Goal: Task Accomplishment & Management: Manage account settings

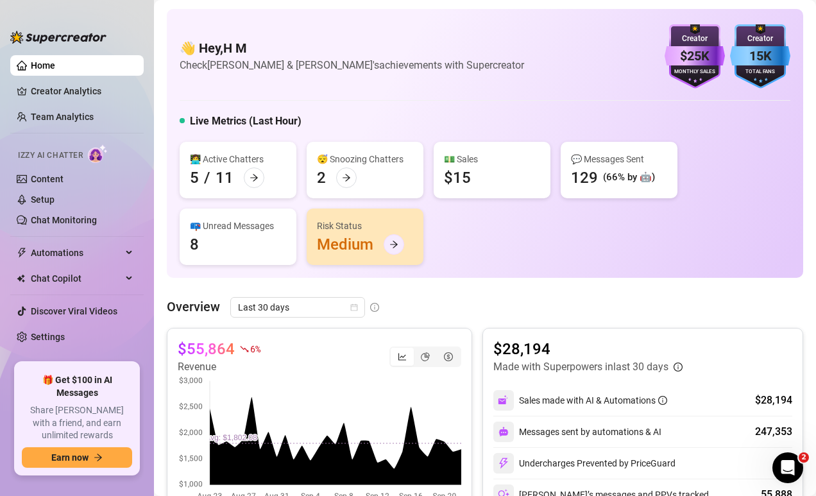
click at [390, 243] on icon "arrow-right" at bounding box center [394, 244] width 9 height 9
click at [89, 112] on link "Team Analytics" at bounding box center [62, 117] width 63 height 10
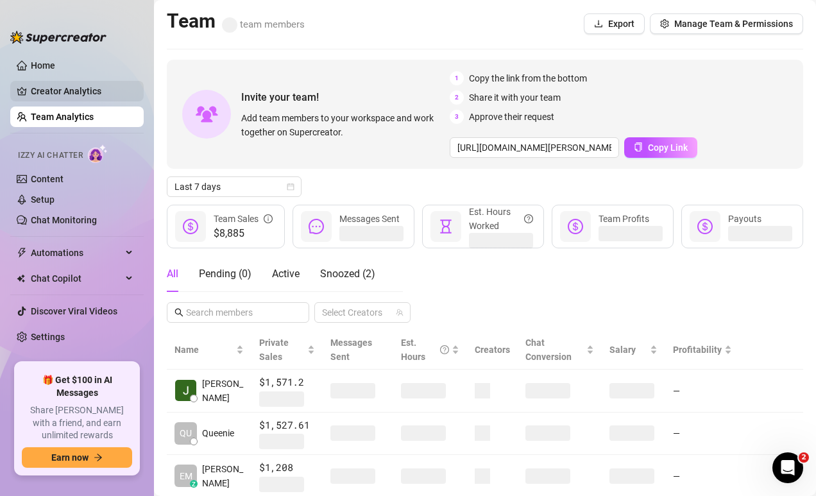
click at [99, 89] on link "Creator Analytics" at bounding box center [82, 91] width 103 height 21
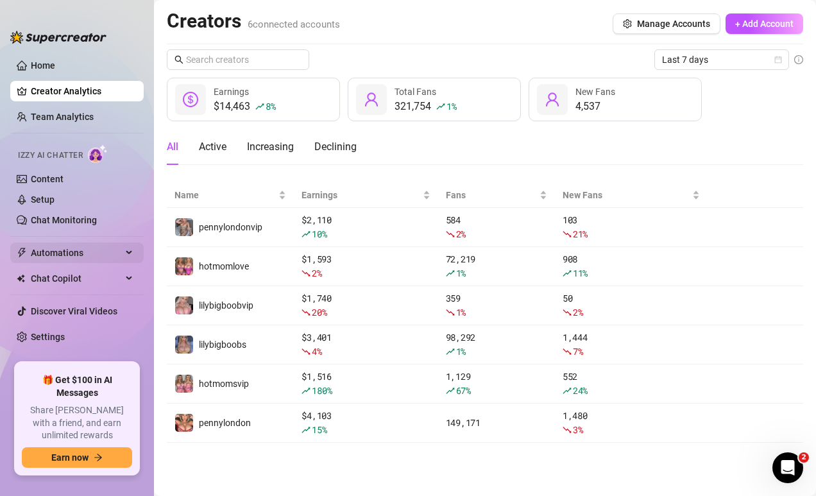
click at [80, 261] on span "Automations" at bounding box center [76, 253] width 91 height 21
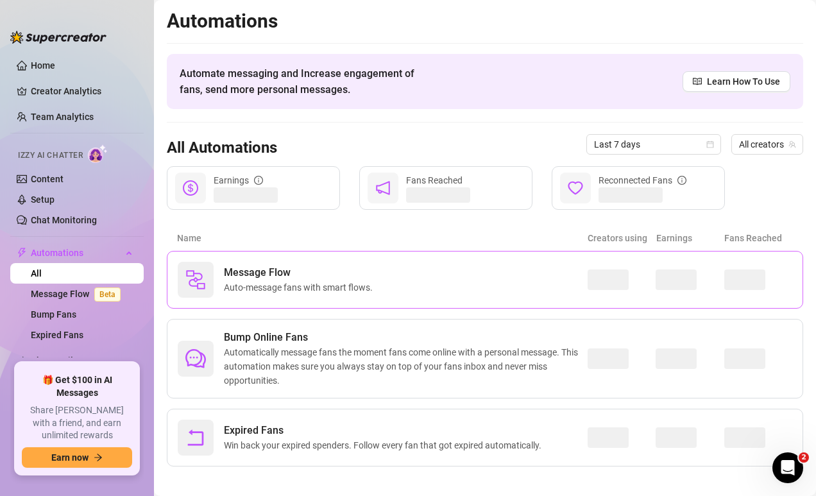
scroll to position [9, 0]
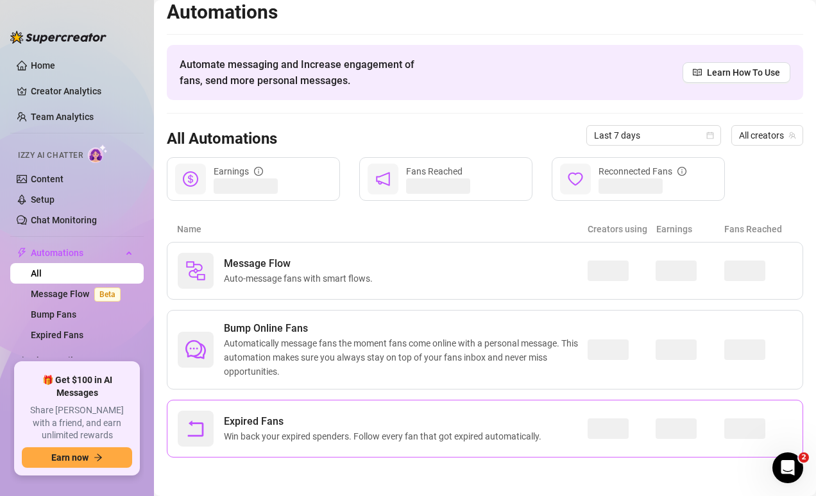
click at [359, 429] on span "Win back your expired spenders. Follow every fan that got expired automatically." at bounding box center [385, 436] width 323 height 14
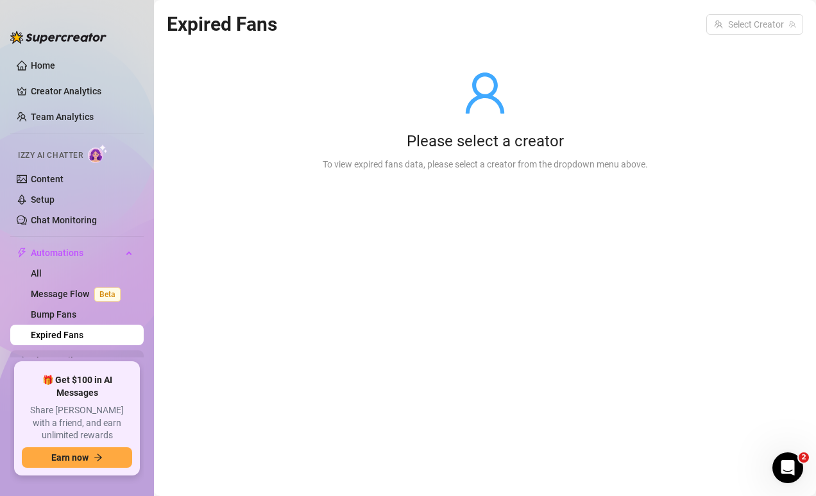
click at [69, 363] on span "Chat Copilot" at bounding box center [76, 360] width 91 height 21
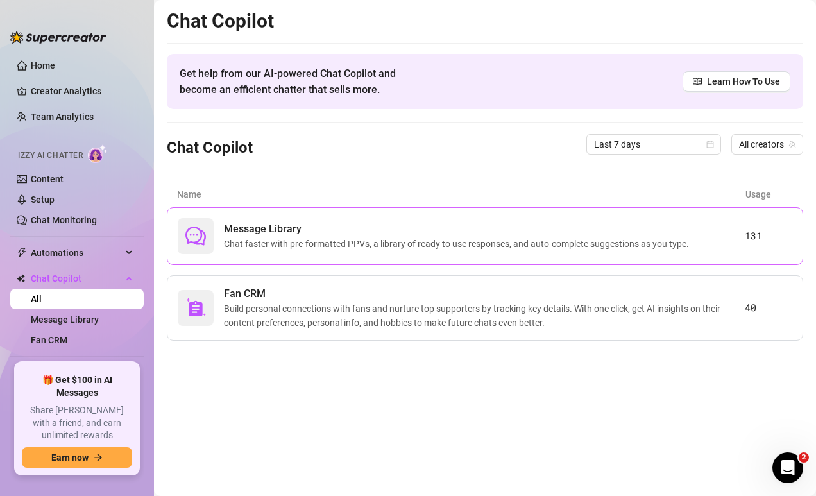
click at [384, 246] on span "Chat faster with pre-formatted PPVs, a library of ready to use responses, and a…" at bounding box center [459, 244] width 470 height 14
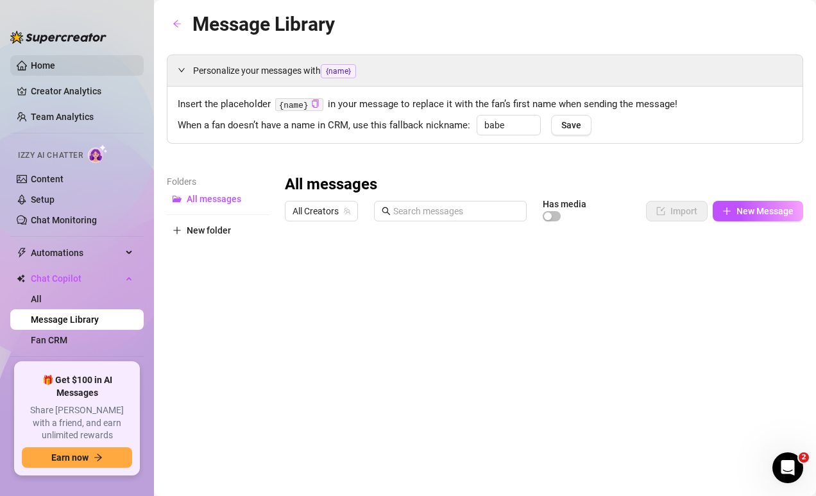
click at [55, 61] on link "Home" at bounding box center [43, 65] width 24 height 10
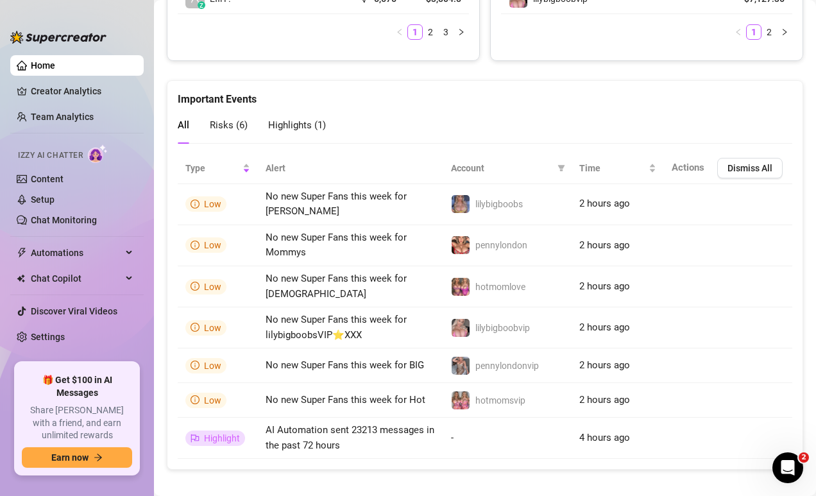
scroll to position [825, 0]
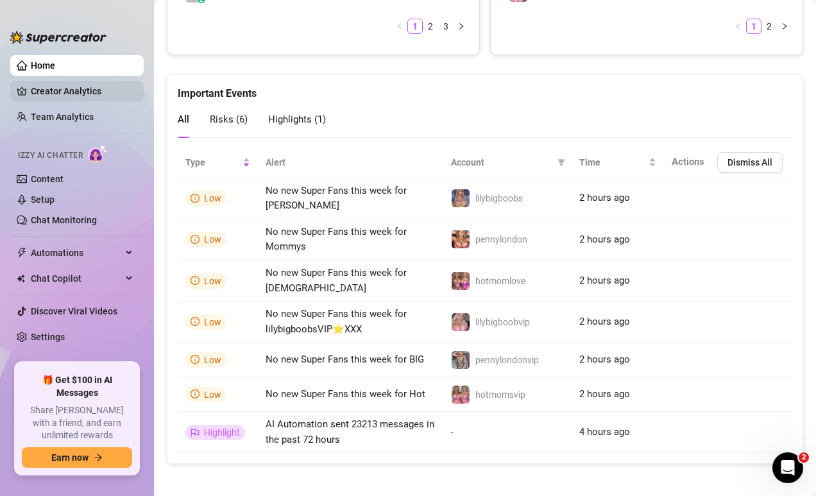
click at [85, 84] on link "Creator Analytics" at bounding box center [82, 91] width 103 height 21
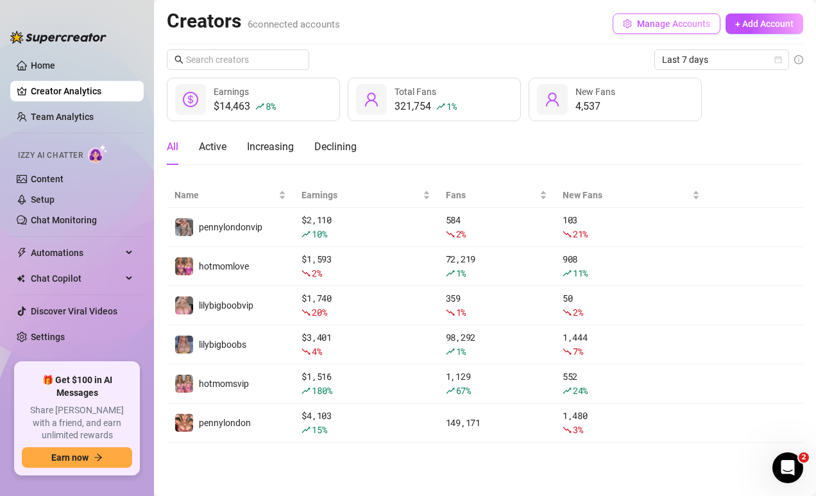
click at [639, 28] on span "Manage Accounts" at bounding box center [673, 24] width 73 height 10
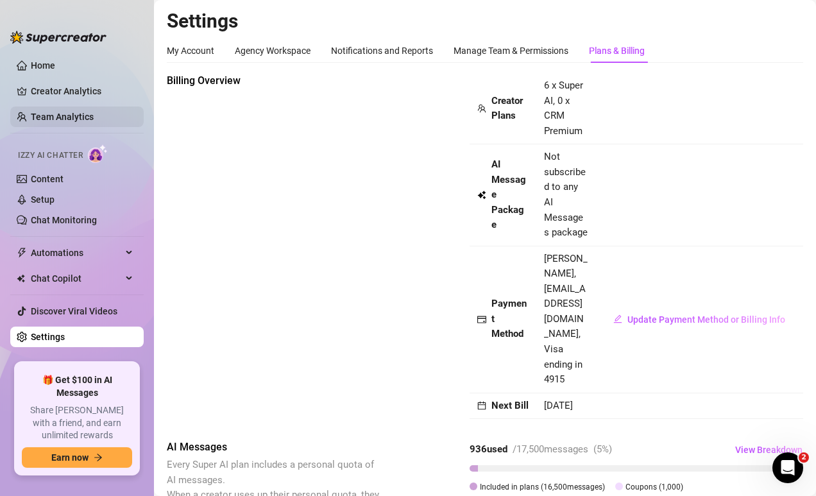
click at [84, 116] on link "Team Analytics" at bounding box center [62, 117] width 63 height 10
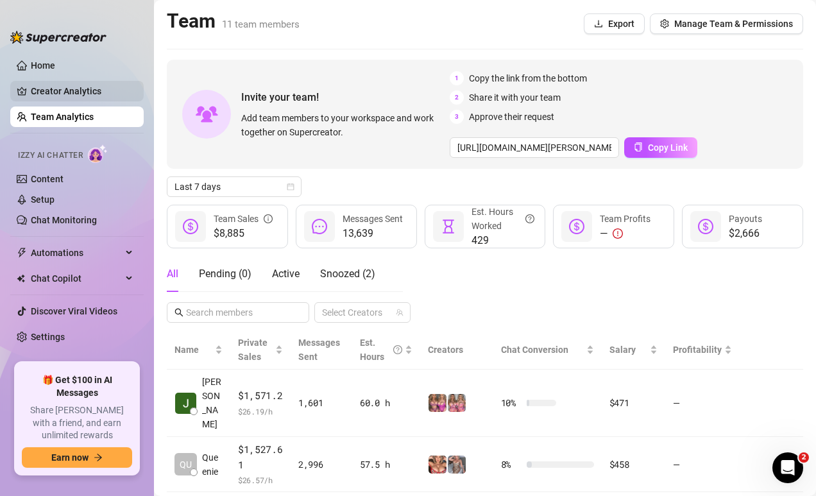
click at [60, 94] on link "Creator Analytics" at bounding box center [82, 91] width 103 height 21
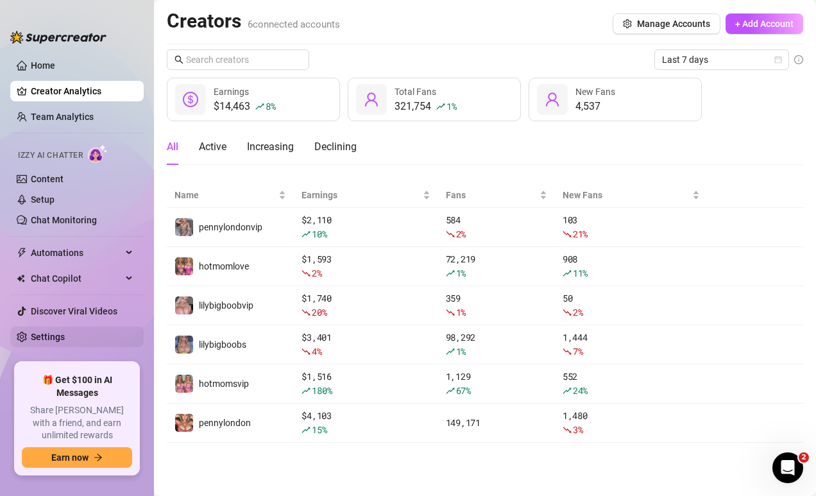
click at [65, 341] on link "Settings" at bounding box center [48, 337] width 34 height 10
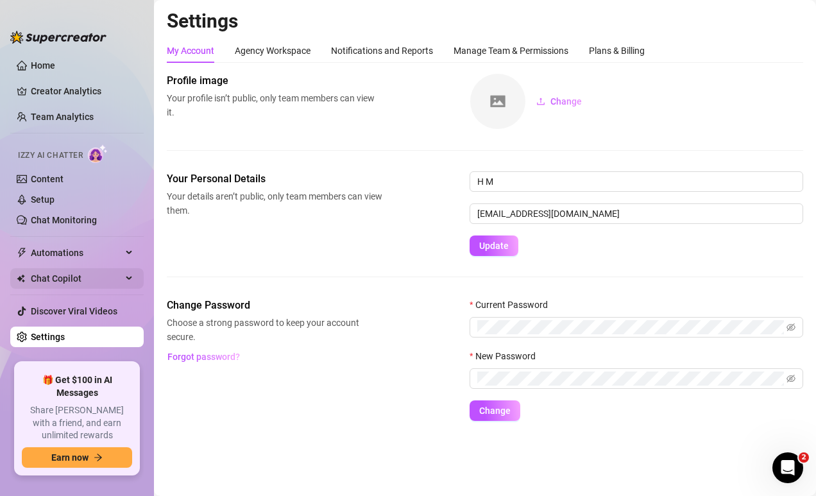
click at [66, 279] on span "Chat Copilot" at bounding box center [76, 278] width 91 height 21
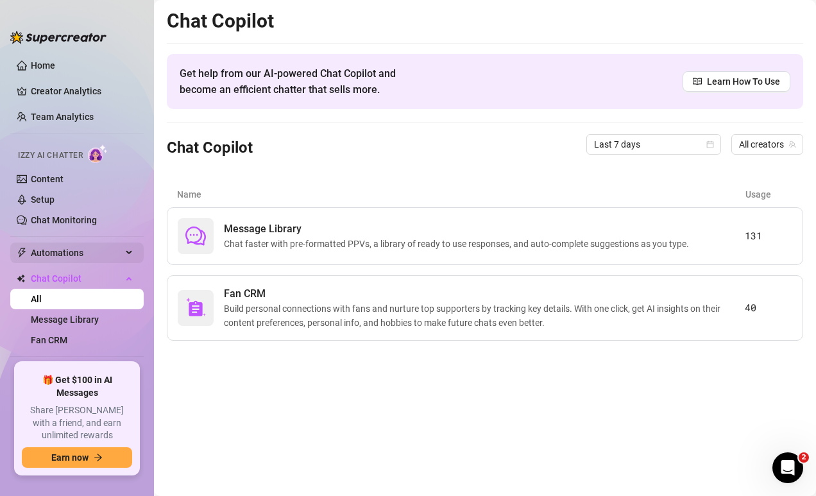
click at [76, 255] on span "Automations" at bounding box center [76, 253] width 91 height 21
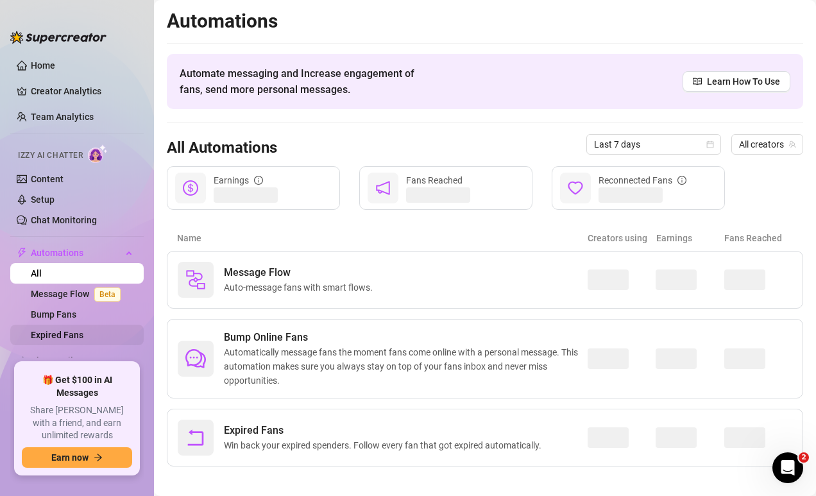
click at [65, 340] on link "Expired Fans" at bounding box center [57, 335] width 53 height 10
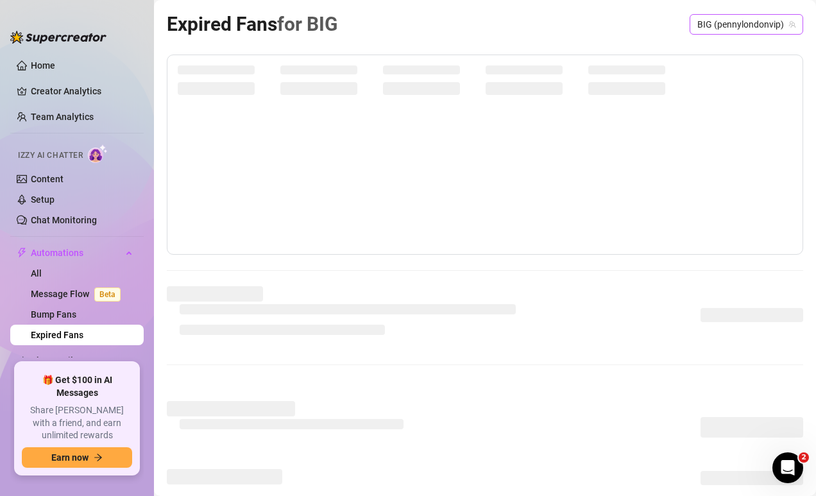
click at [764, 24] on span "BIG (pennylondonvip)" at bounding box center [747, 24] width 98 height 19
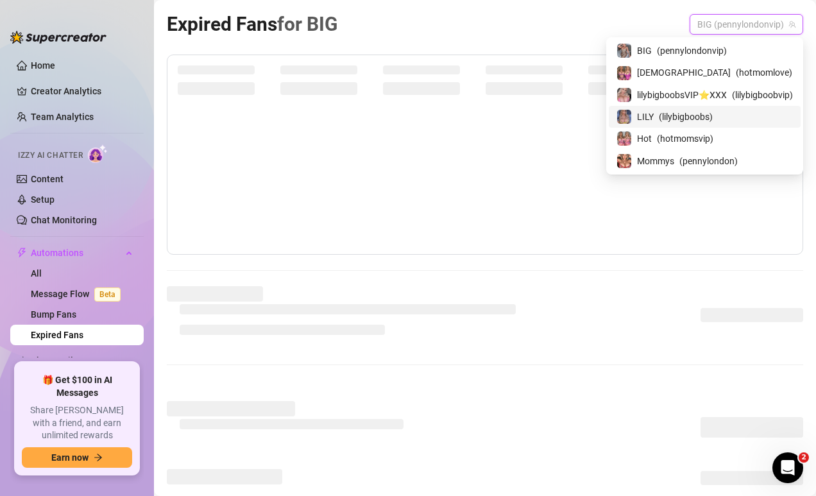
click at [720, 117] on div "LILY ( lilybigboobs )" at bounding box center [705, 116] width 177 height 15
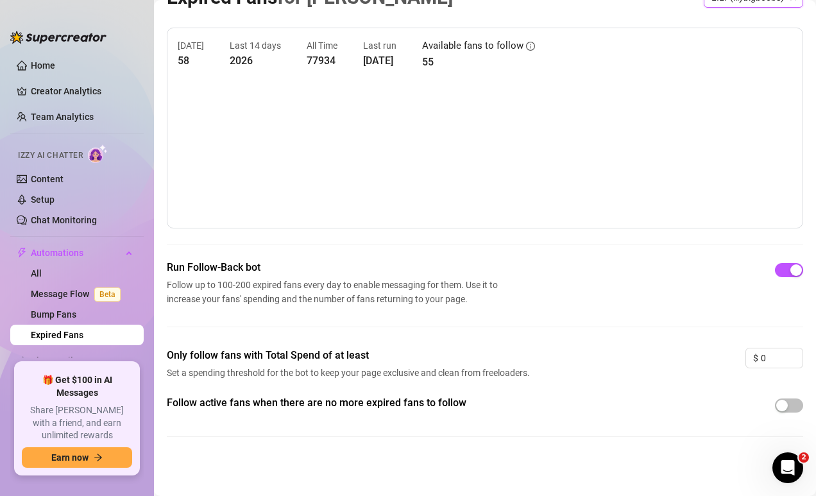
scroll to position [24, 0]
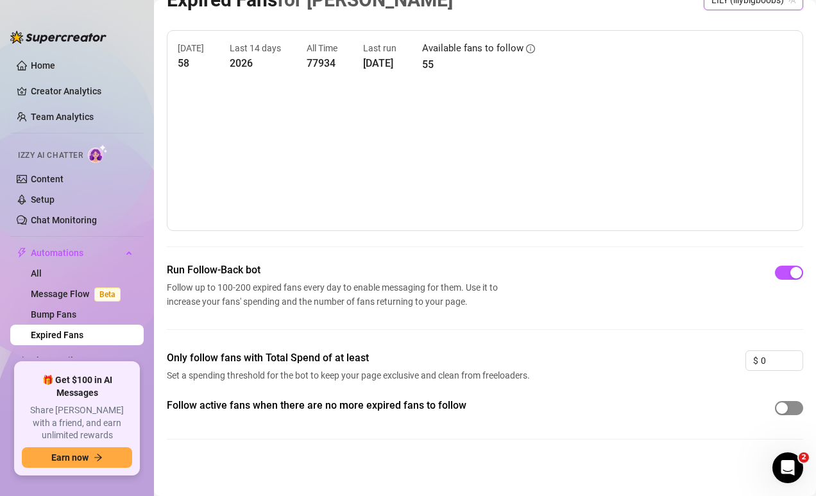
click at [800, 405] on span "button" at bounding box center [789, 408] width 28 height 14
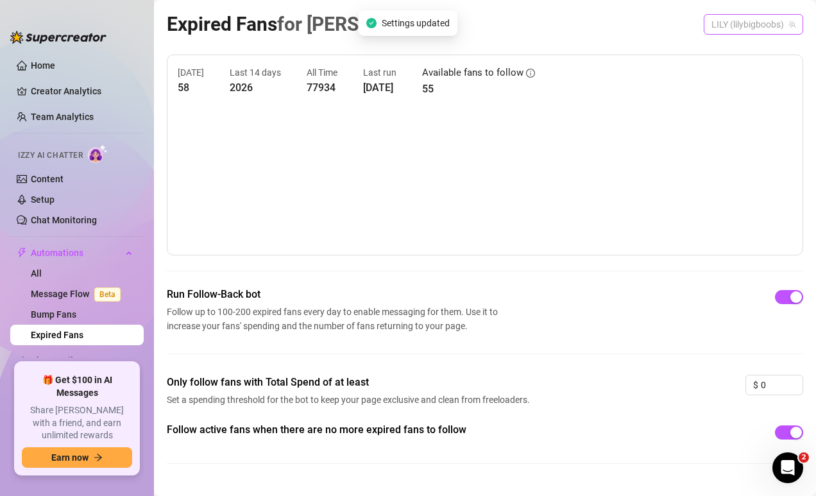
click at [748, 28] on span "LILY (lilybigboobs)" at bounding box center [754, 24] width 84 height 19
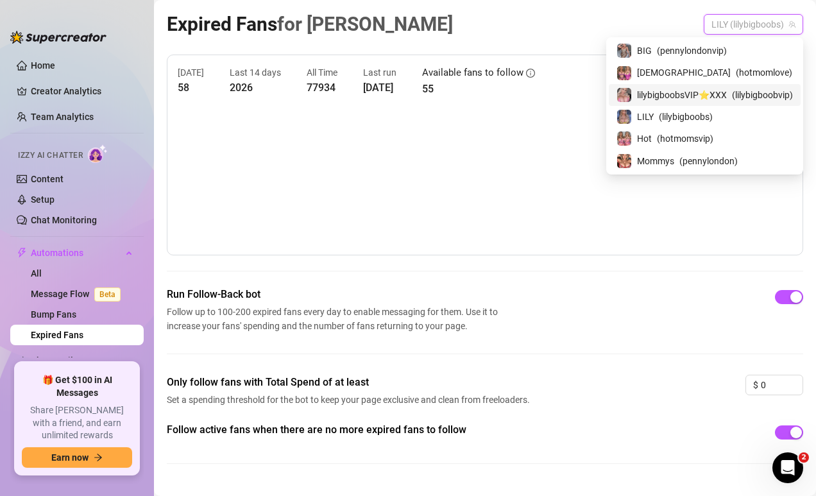
click at [713, 89] on span "lilybigboobsVIP⭐️XXX" at bounding box center [682, 95] width 90 height 14
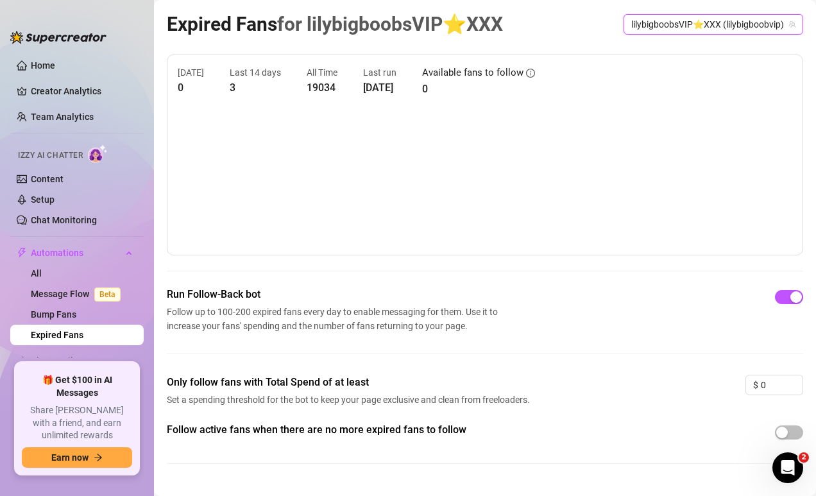
scroll to position [27, 0]
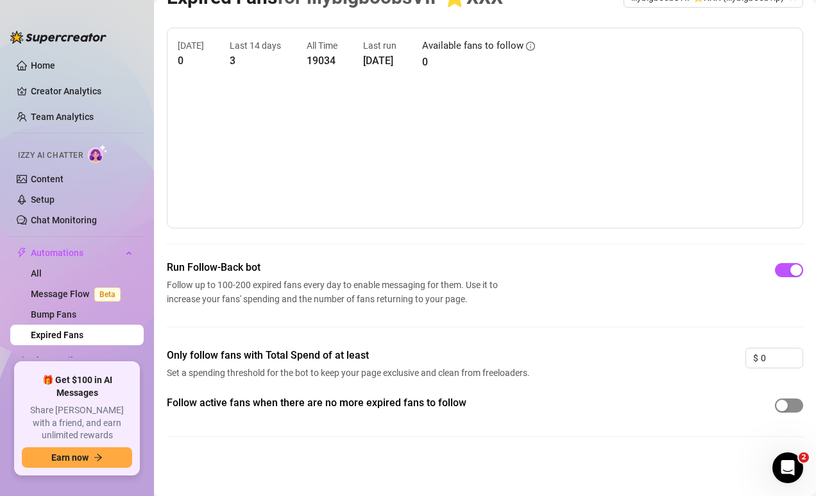
click at [800, 408] on span "button" at bounding box center [789, 406] width 28 height 14
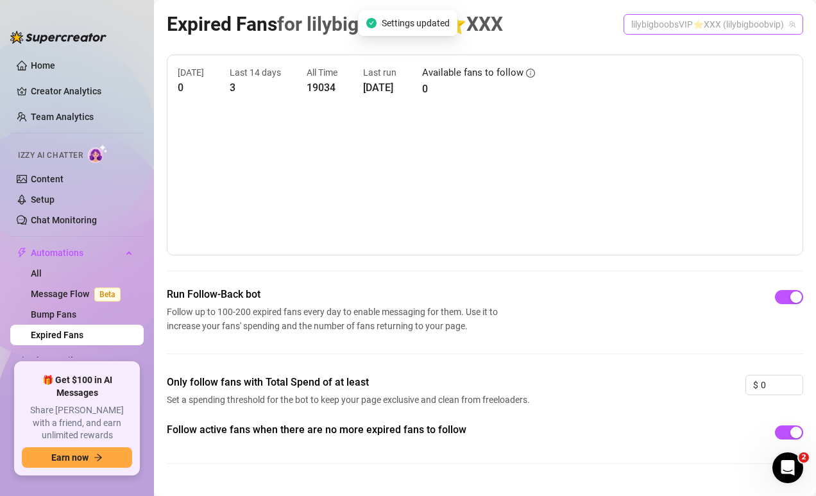
click at [681, 22] on span "lilybigboobsVIP⭐️XXX (lilybigboobvip)" at bounding box center [714, 24] width 164 height 19
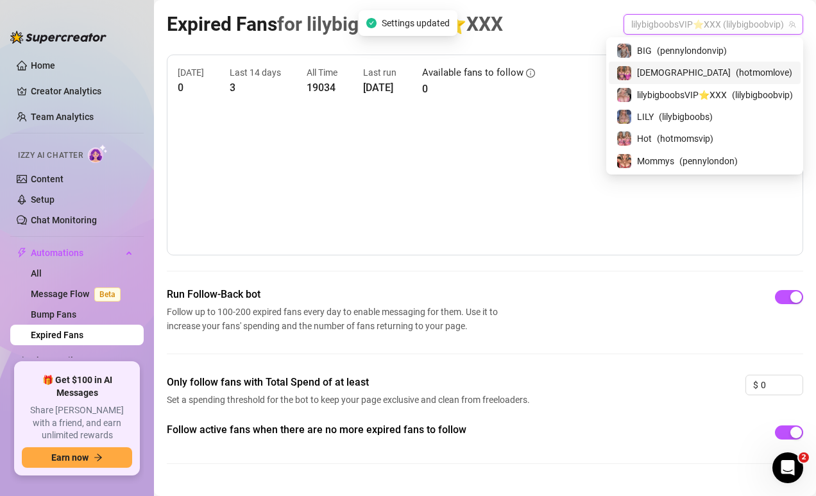
click at [736, 71] on span "( hotmomlove )" at bounding box center [764, 72] width 56 height 14
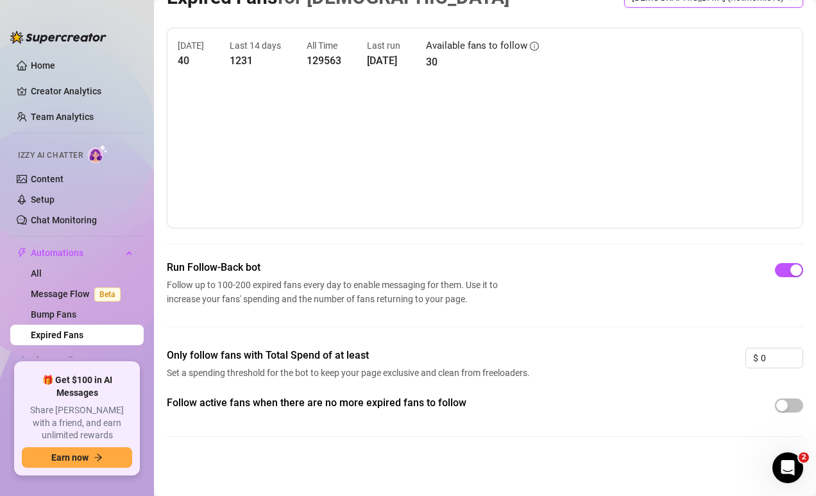
scroll to position [27, 0]
click at [795, 406] on span "button" at bounding box center [789, 406] width 28 height 14
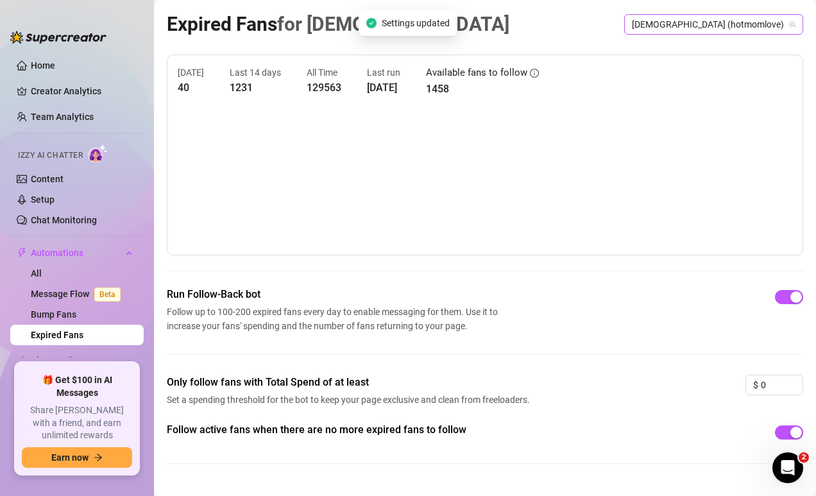
click at [707, 28] on span "[DEMOGRAPHIC_DATA] (hotmomlove)" at bounding box center [714, 24] width 164 height 19
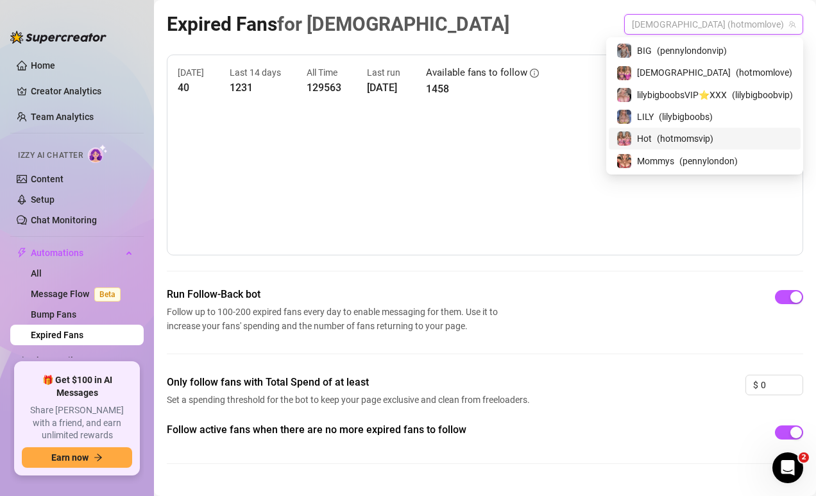
click at [696, 142] on span "( hotmomsvip )" at bounding box center [685, 139] width 56 height 14
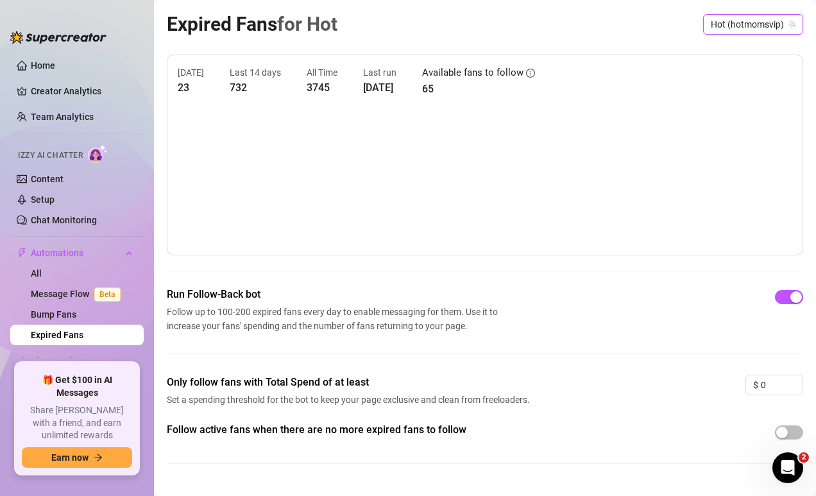
scroll to position [27, 0]
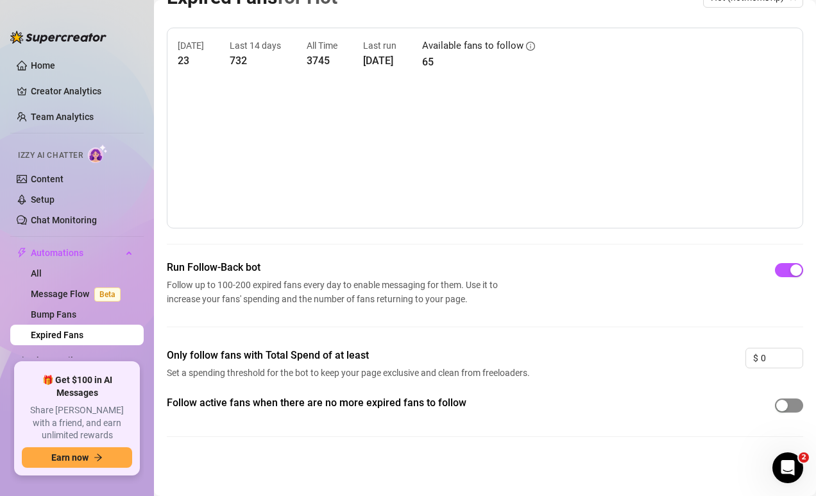
click at [793, 402] on span "button" at bounding box center [789, 406] width 28 height 14
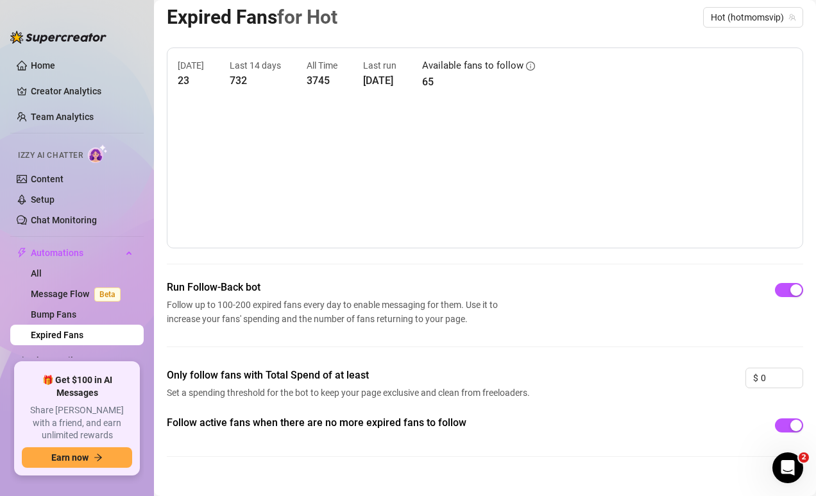
scroll to position [0, 0]
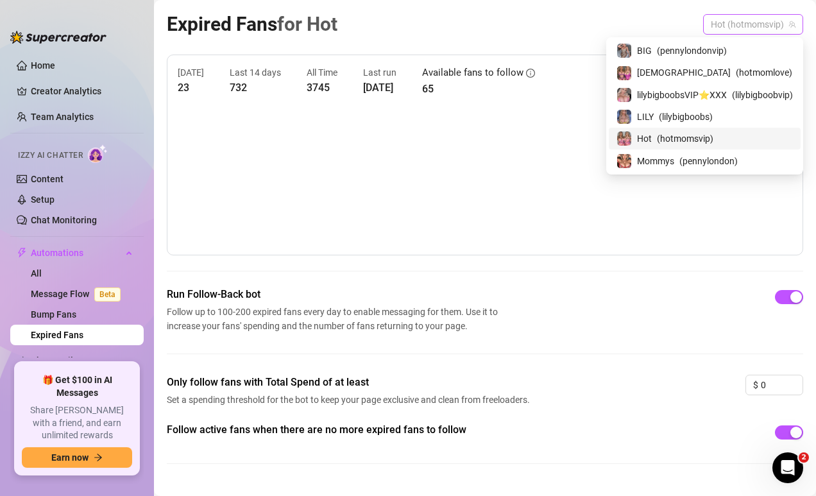
click at [751, 19] on span "Hot (hotmomsvip)" at bounding box center [753, 24] width 85 height 19
click at [671, 78] on span "[DEMOGRAPHIC_DATA]" at bounding box center [684, 72] width 94 height 14
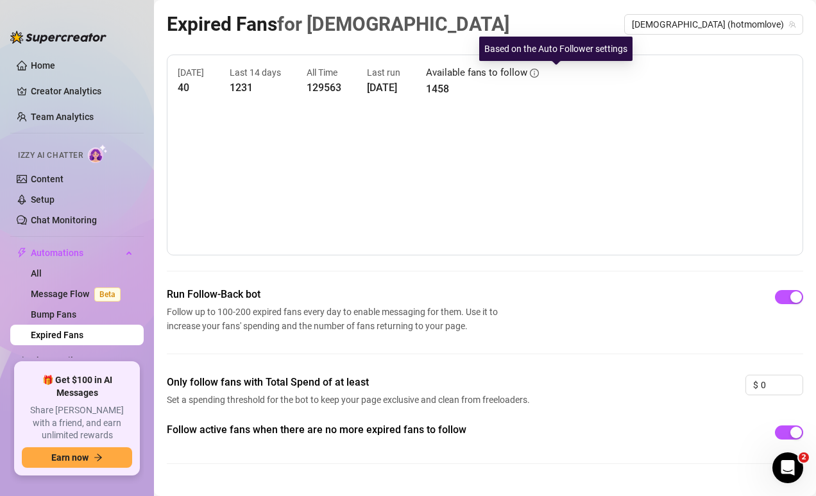
click at [539, 74] on icon "info-circle" at bounding box center [534, 73] width 9 height 9
